Goal: Task Accomplishment & Management: Complete application form

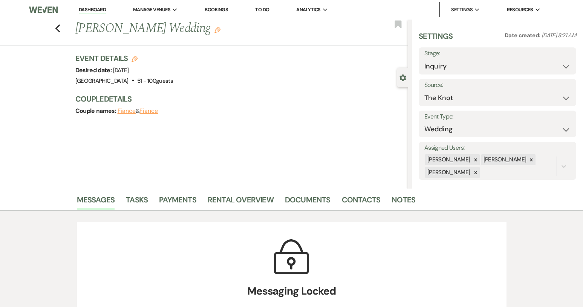
select select "2"
click at [84, 8] on link "Dashboard" at bounding box center [92, 9] width 27 height 7
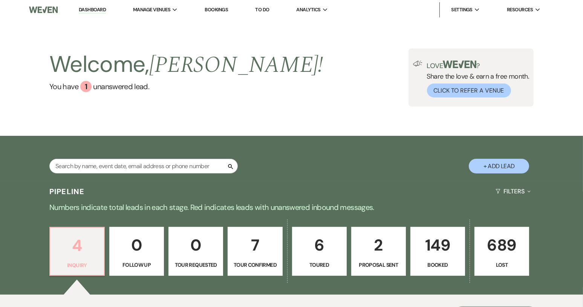
click at [81, 259] on link "4 Inquiry" at bounding box center [76, 251] width 55 height 49
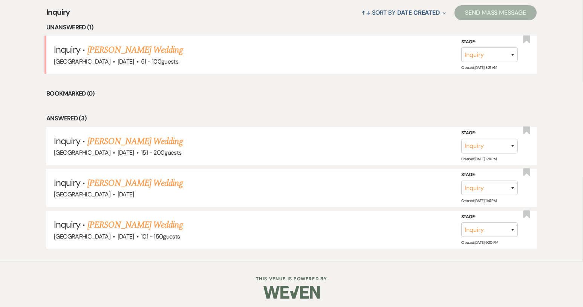
scroll to position [188, 0]
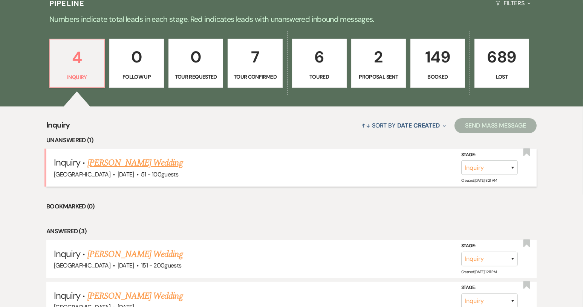
click at [150, 160] on link "[PERSON_NAME] Wedding" at bounding box center [134, 163] width 95 height 14
select select "2"
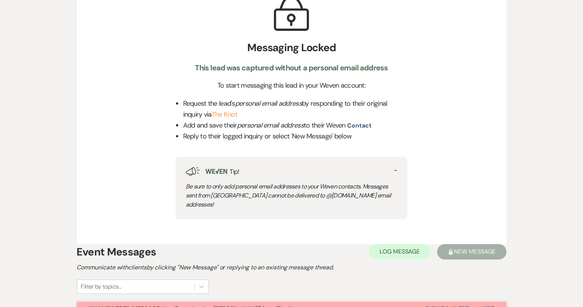
scroll to position [264, 0]
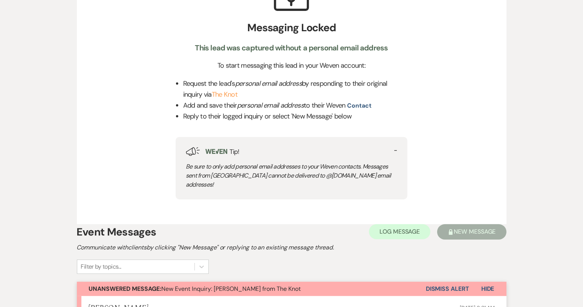
click at [457, 282] on button "Dismiss Alert" at bounding box center [447, 289] width 43 height 14
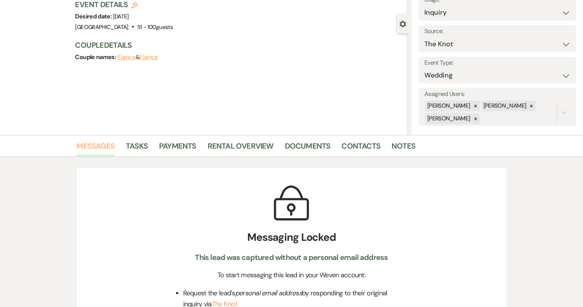
scroll to position [0, 0]
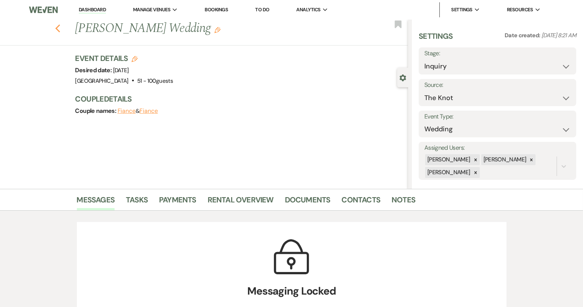
click at [59, 24] on icon "Previous" at bounding box center [58, 28] width 6 height 9
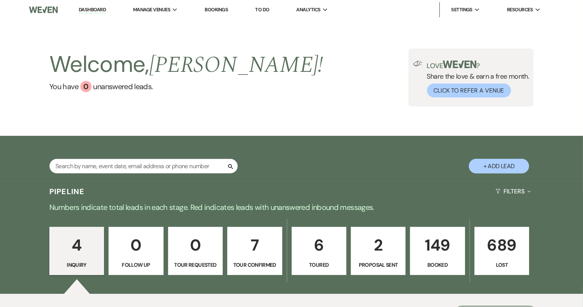
click at [496, 167] on button "+ Add Lead" at bounding box center [499, 166] width 60 height 15
select select "640"
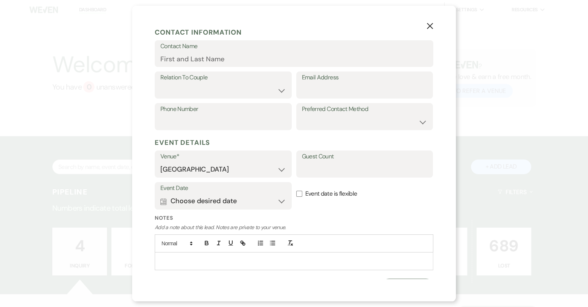
scroll to position [118, 0]
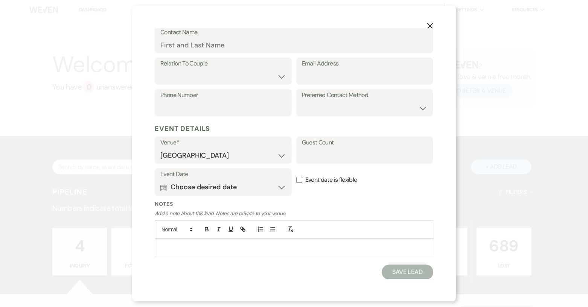
click at [219, 242] on div at bounding box center [294, 247] width 278 height 17
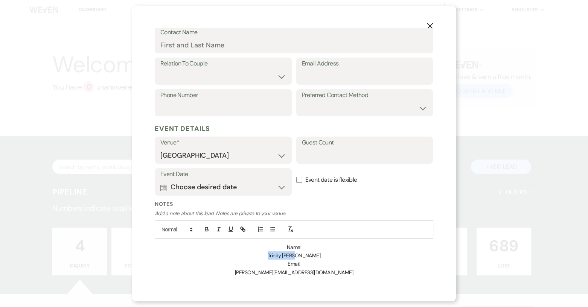
drag, startPoint x: 276, startPoint y: 255, endPoint x: 307, endPoint y: 255, distance: 30.9
click at [307, 255] on p "Trinity [PERSON_NAME]" at bounding box center [294, 256] width 267 height 8
copy span "Trinity [PERSON_NAME]"
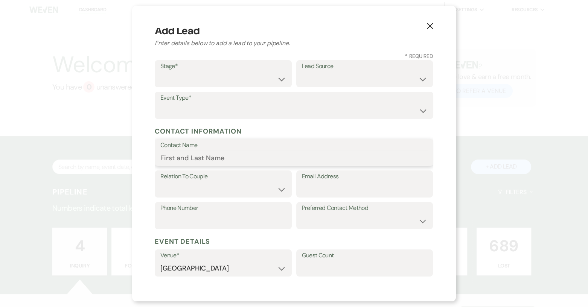
click at [169, 163] on input "Contact Name" at bounding box center [293, 158] width 267 height 15
paste input "Trinity [PERSON_NAME]"
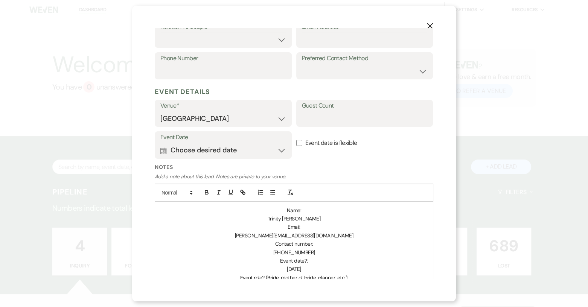
scroll to position [156, 0]
type input "Trinity [PERSON_NAME]"
drag, startPoint x: 257, startPoint y: 235, endPoint x: 325, endPoint y: 233, distance: 68.6
click at [325, 233] on p "[PERSON_NAME][EMAIL_ADDRESS][DOMAIN_NAME]" at bounding box center [294, 235] width 267 height 8
copy span "[PERSON_NAME][EMAIL_ADDRESS][DOMAIN_NAME]"
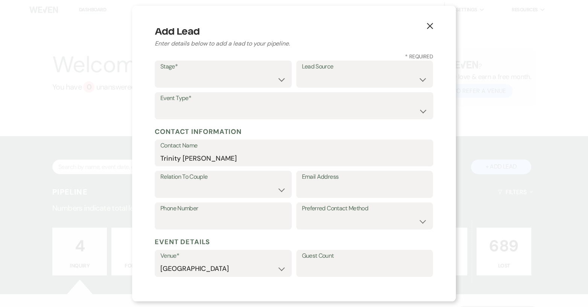
scroll to position [0, 0]
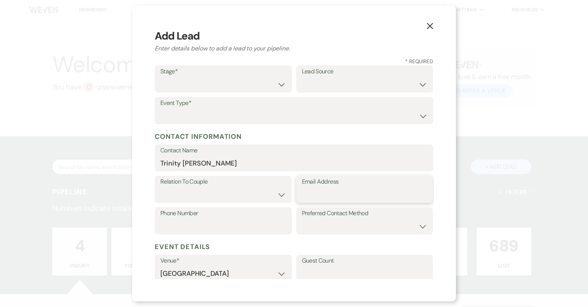
click at [310, 195] on input "Email Address" at bounding box center [365, 195] width 126 height 15
paste input "[PERSON_NAME][EMAIL_ADDRESS][DOMAIN_NAME]"
type input "[PERSON_NAME][EMAIL_ADDRESS][DOMAIN_NAME]"
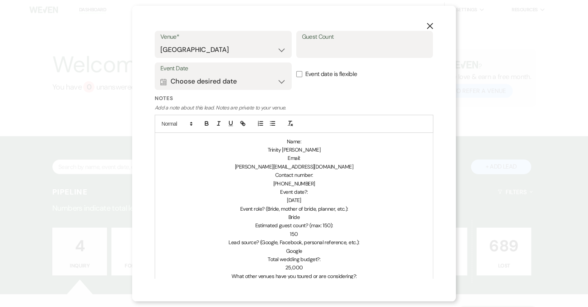
scroll to position [226, 0]
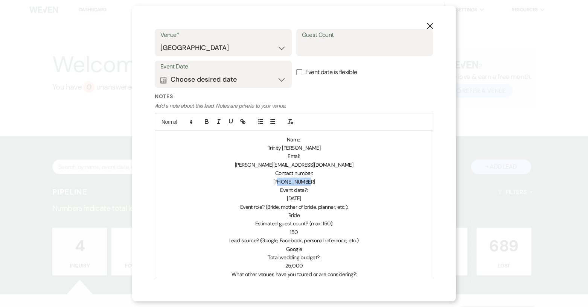
drag, startPoint x: 279, startPoint y: 181, endPoint x: 312, endPoint y: 182, distance: 32.4
click at [312, 182] on p "[PHONE_NUMBER]" at bounding box center [294, 182] width 267 height 8
copy span "8436856399"
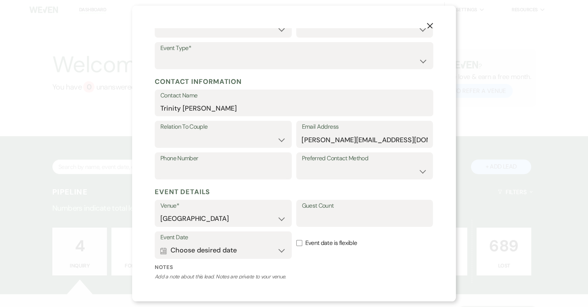
scroll to position [38, 0]
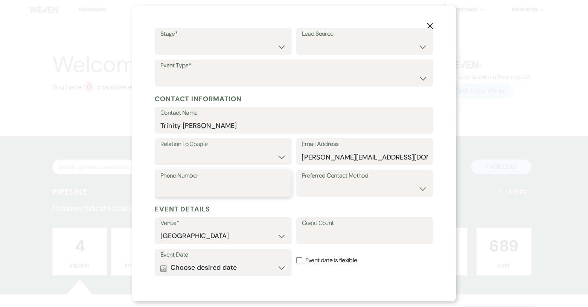
click at [187, 187] on input "Phone Number" at bounding box center [223, 189] width 126 height 15
paste input "8436856399"
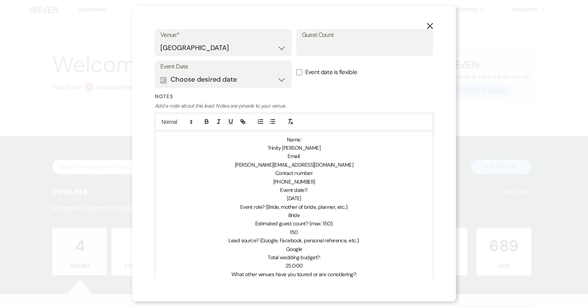
scroll to position [113, 0]
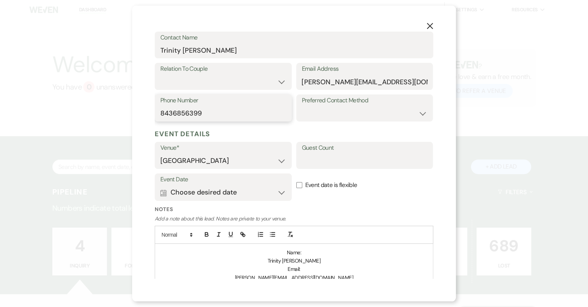
type input "8436856399"
click at [192, 190] on button "Calendar Choose desired date Expand" at bounding box center [223, 192] width 126 height 15
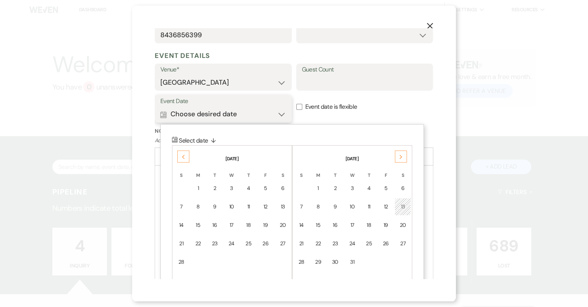
scroll to position [192, 0]
click at [177, 155] on div "Previous" at bounding box center [183, 156] width 12 height 12
click at [179, 156] on div "Previous" at bounding box center [183, 156] width 12 height 12
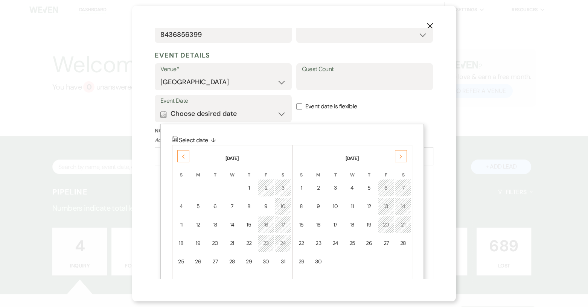
click at [179, 156] on div "Previous" at bounding box center [183, 156] width 12 height 12
click at [280, 188] on div "5" at bounding box center [283, 188] width 6 height 8
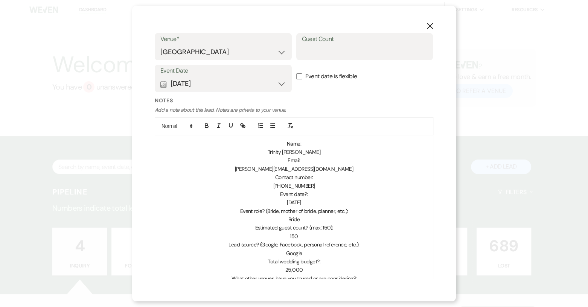
scroll to position [229, 0]
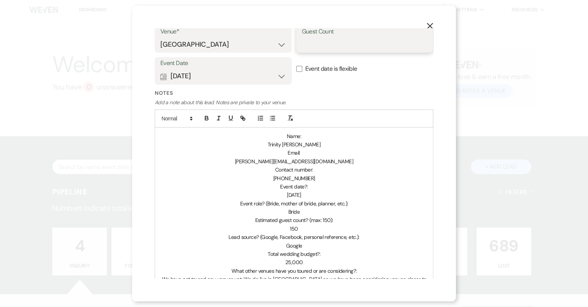
click at [313, 43] on input "Guest Count" at bounding box center [365, 44] width 126 height 15
type input "150"
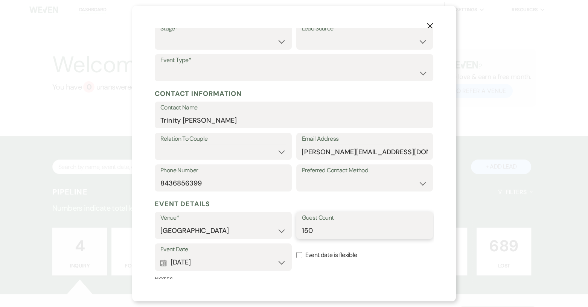
scroll to position [3, 0]
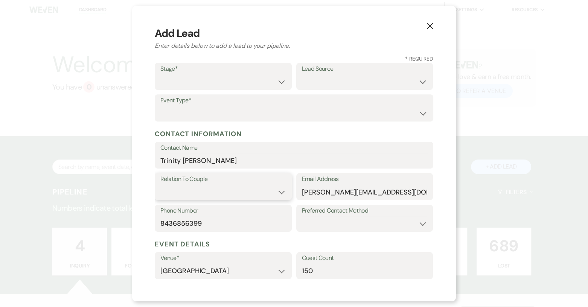
click at [278, 193] on select "Couple Planner Parent of Couple Family Member Friend Other" at bounding box center [223, 192] width 126 height 15
select select "1"
click at [160, 185] on select "Couple Planner Parent of Couple Family Member Friend Other" at bounding box center [223, 192] width 126 height 15
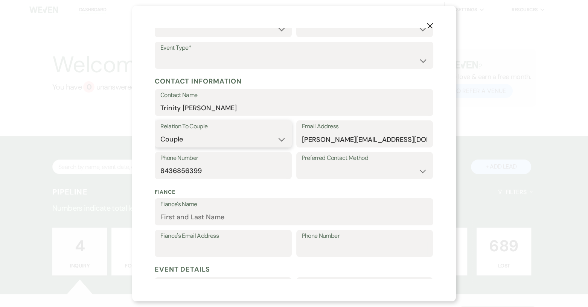
scroll to position [0, 0]
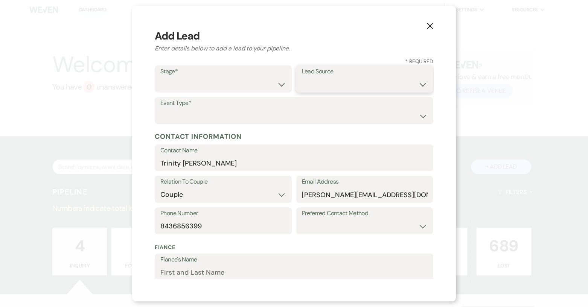
click at [418, 84] on select "Weven Venue Website Instagram Facebook Pinterest Google The Knot Wedding Wire H…" at bounding box center [365, 84] width 126 height 15
select select "6"
click at [302, 77] on select "Weven Venue Website Instagram Facebook Pinterest Google The Knot Wedding Wire H…" at bounding box center [365, 84] width 126 height 15
click at [278, 85] on select "Inquiry Follow Up Tour Requested Tour Confirmed Toured Proposal Sent Booked Lost" at bounding box center [223, 84] width 126 height 15
select select "4"
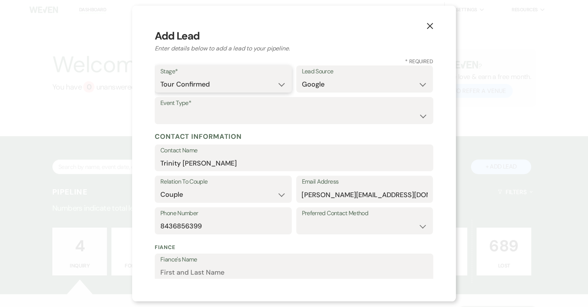
click at [160, 77] on select "Inquiry Follow Up Tour Requested Tour Confirmed Toured Proposal Sent Booked Lost" at bounding box center [223, 84] width 126 height 15
click at [259, 111] on select "Wedding Anniversary Party Baby Shower Bachelorette / Bachelor Party Birthday Pa…" at bounding box center [293, 116] width 267 height 15
select select "1"
click at [160, 109] on select "Wedding Anniversary Party Baby Shower Bachelorette / Bachelor Party Birthday Pa…" at bounding box center [293, 116] width 267 height 15
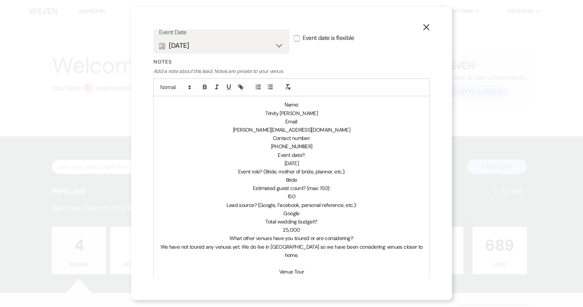
scroll to position [382, 0]
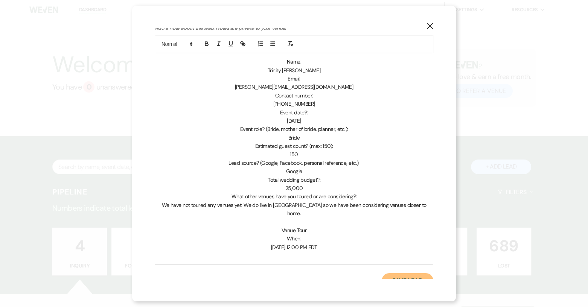
click at [399, 273] on button "Save Lead" at bounding box center [408, 280] width 52 height 15
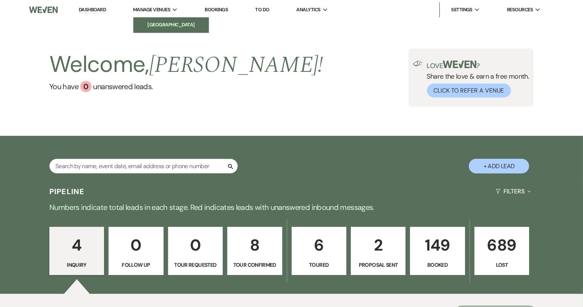
click at [173, 20] on link "[GEOGRAPHIC_DATA]" at bounding box center [170, 24] width 75 height 15
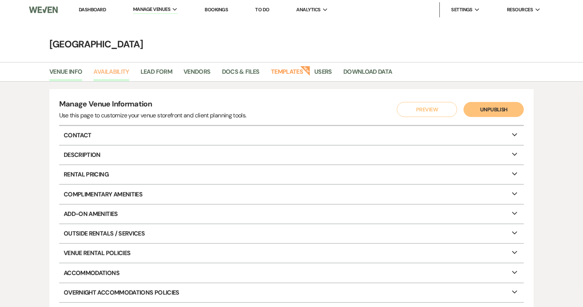
click at [126, 73] on link "Availability" at bounding box center [110, 74] width 35 height 14
select select "2"
select select "2026"
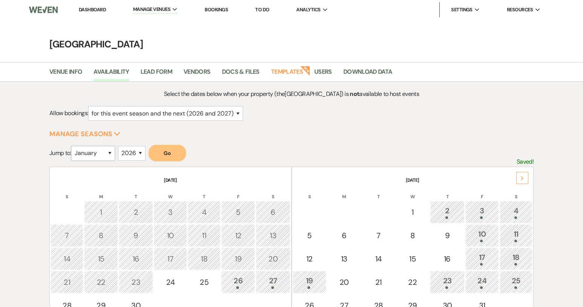
click at [111, 152] on select "January February March April May June July August September October November De…" at bounding box center [93, 153] width 44 height 15
select select "10"
click at [73, 146] on select "January February March April May June July August September October November De…" at bounding box center [93, 153] width 44 height 15
click at [142, 152] on select "2025 2026 2027 2028 2029" at bounding box center [131, 153] width 27 height 15
select select "2025"
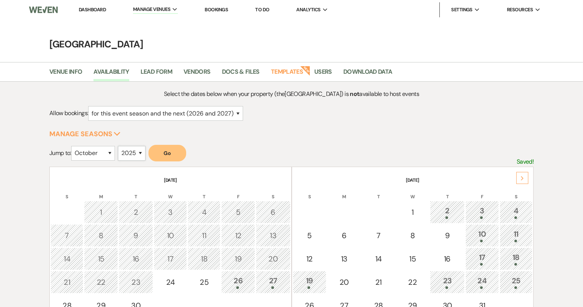
click at [120, 146] on select "2025 2026 2027 2028 2029" at bounding box center [131, 153] width 27 height 15
click at [162, 156] on button "Go" at bounding box center [167, 153] width 38 height 17
click at [173, 153] on button "Go" at bounding box center [167, 153] width 38 height 17
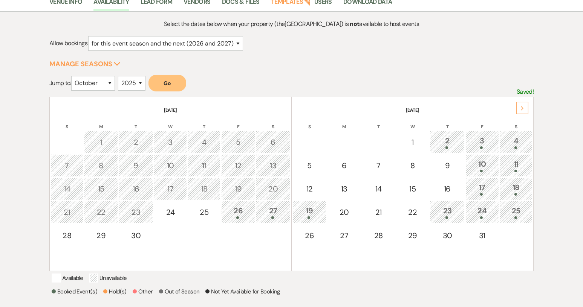
scroll to position [75, 0]
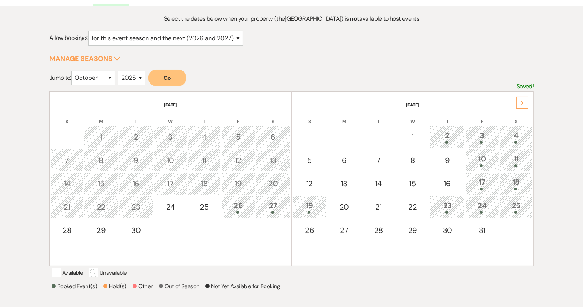
click at [481, 189] on span at bounding box center [481, 189] width 3 height 3
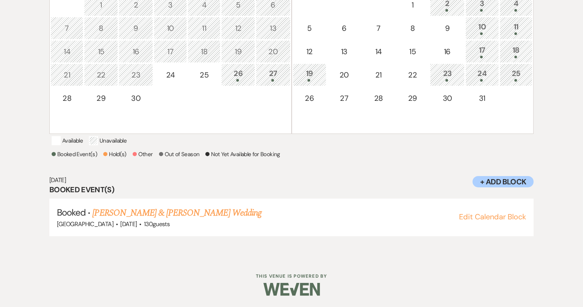
scroll to position [215, 0]
click at [250, 215] on link "[PERSON_NAME] & [PERSON_NAME] Wedding" at bounding box center [176, 213] width 169 height 14
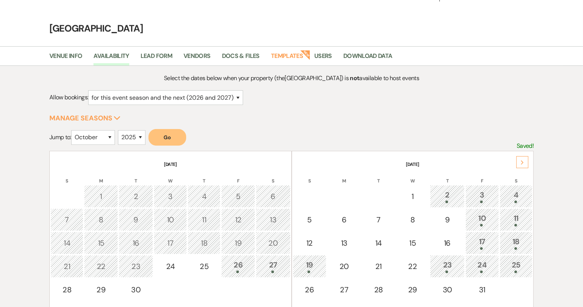
scroll to position [0, 0]
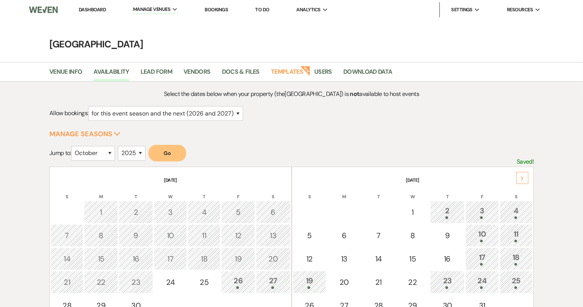
click at [84, 9] on link "Dashboard" at bounding box center [92, 9] width 27 height 6
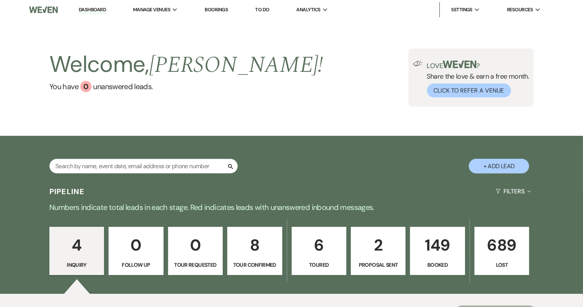
click at [250, 263] on p "Tour Confirmed" at bounding box center [254, 265] width 45 height 8
select select "4"
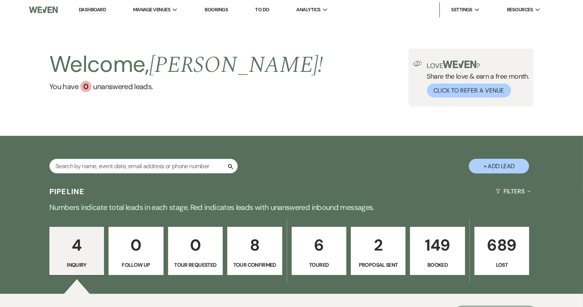
select select "4"
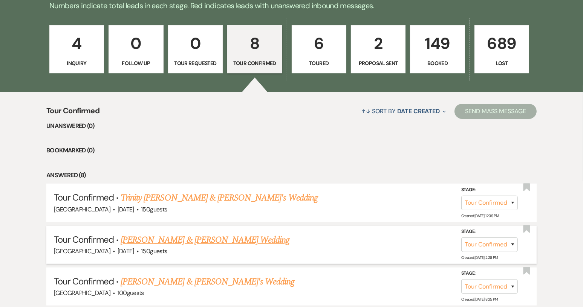
scroll to position [188, 0]
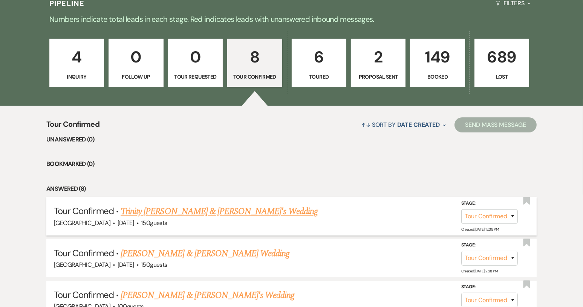
click at [200, 211] on link "Trinity [PERSON_NAME] & [PERSON_NAME]'s Wedding" at bounding box center [219, 212] width 197 height 14
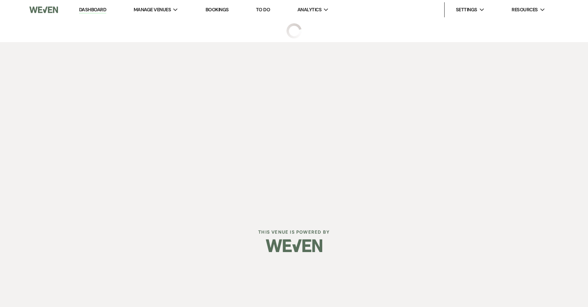
select select "4"
select select "6"
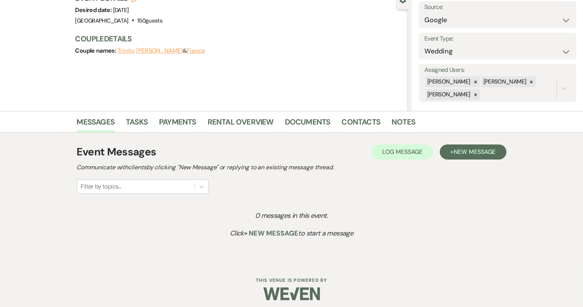
scroll to position [82, 0]
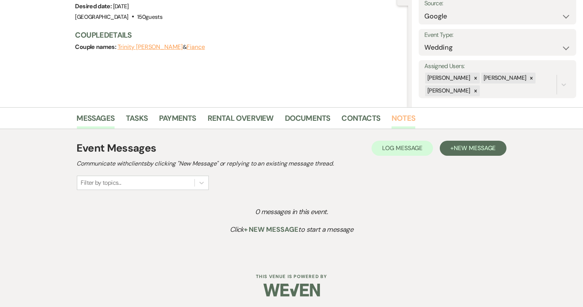
click at [404, 119] on link "Notes" at bounding box center [403, 120] width 24 height 17
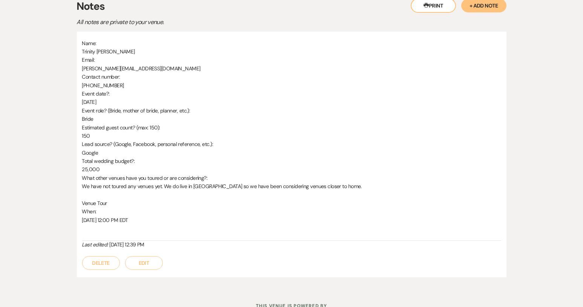
scroll to position [226, 0]
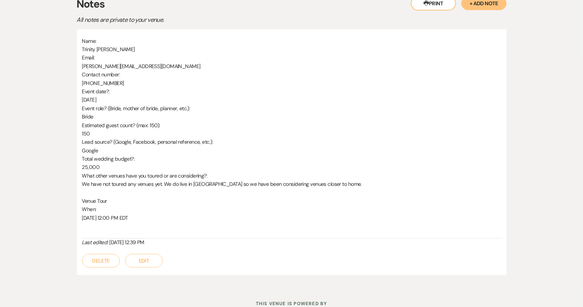
select select "4"
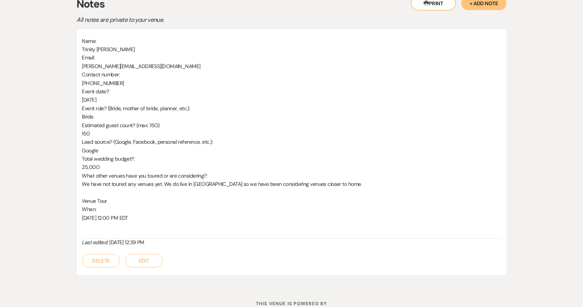
select select "4"
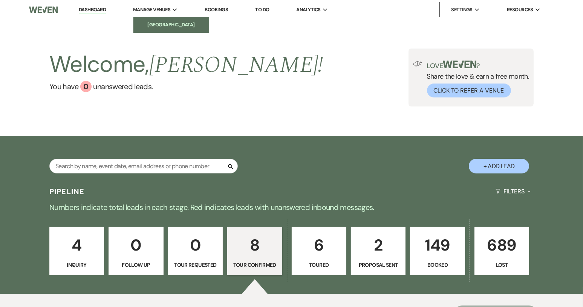
click at [167, 21] on li "[GEOGRAPHIC_DATA]" at bounding box center [171, 25] width 68 height 8
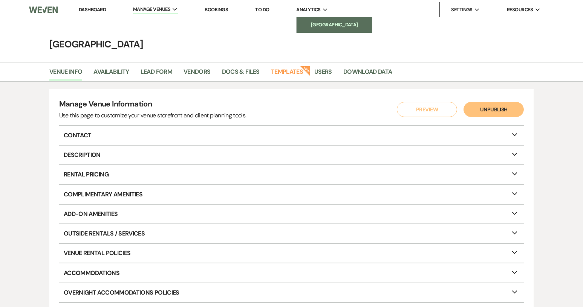
click at [322, 28] on li "[GEOGRAPHIC_DATA]" at bounding box center [334, 25] width 68 height 8
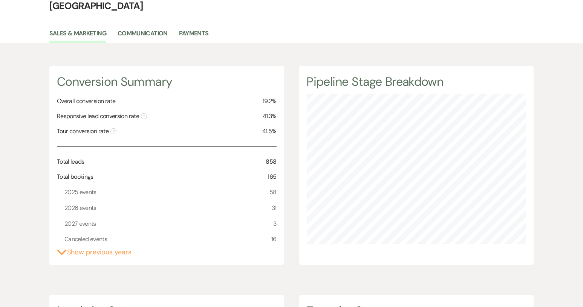
scroll to position [38, 0]
